Goal: Browse casually: Explore the website without a specific task or goal

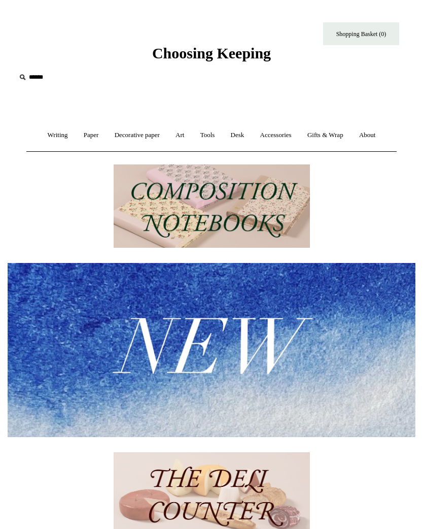
click at [341, 136] on link "Gifts & Wrap +" at bounding box center [325, 135] width 50 height 27
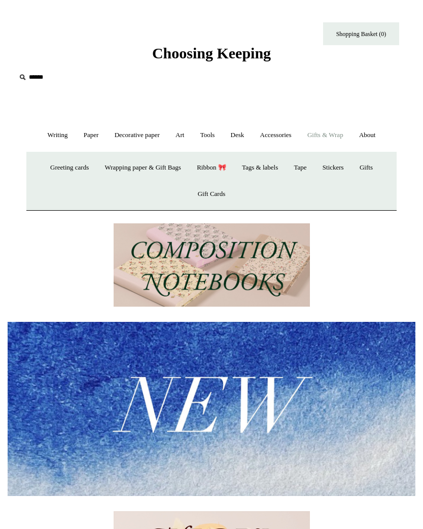
click at [146, 168] on link "Wrapping paper & Gift Bags" at bounding box center [142, 167] width 90 height 27
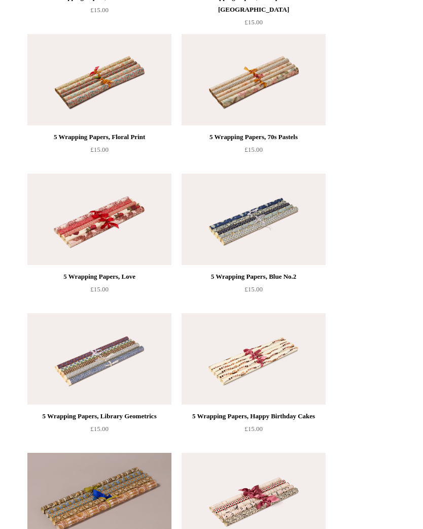
scroll to position [823, 0]
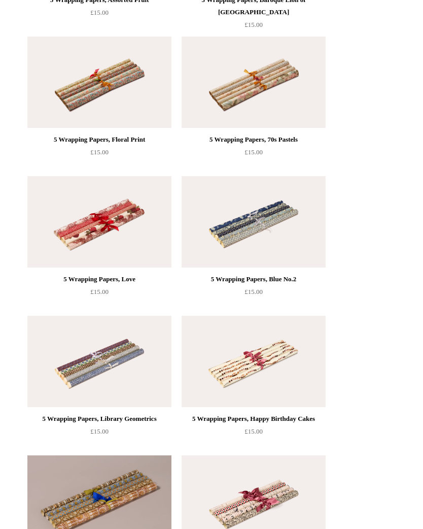
click at [130, 257] on img at bounding box center [99, 222] width 144 height 91
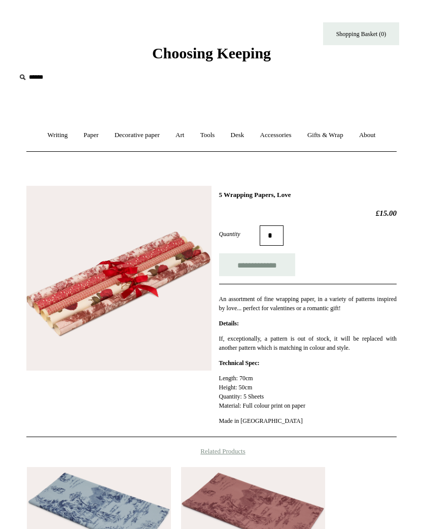
click at [252, 135] on link "Desk +" at bounding box center [238, 135] width 28 height 27
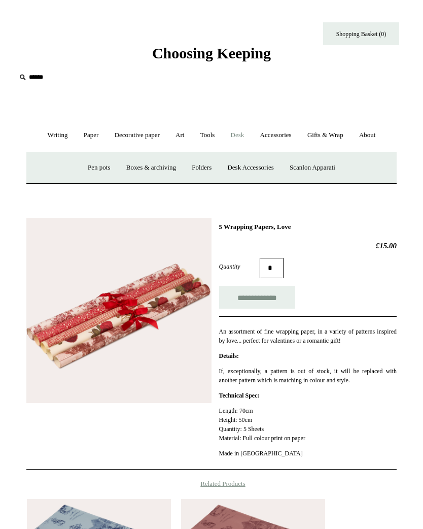
click at [149, 174] on link "Boxes & archiving" at bounding box center [151, 167] width 64 height 27
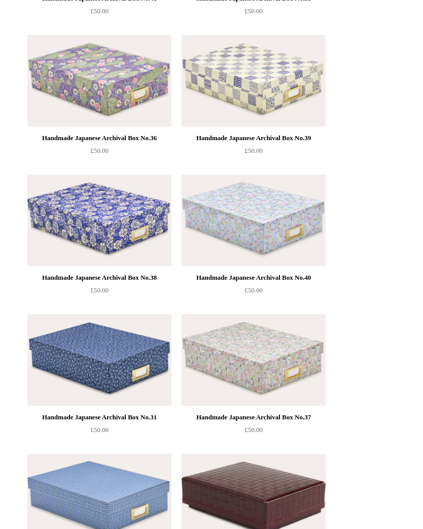
scroll to position [1382, 0]
